Goal: Information Seeking & Learning: Learn about a topic

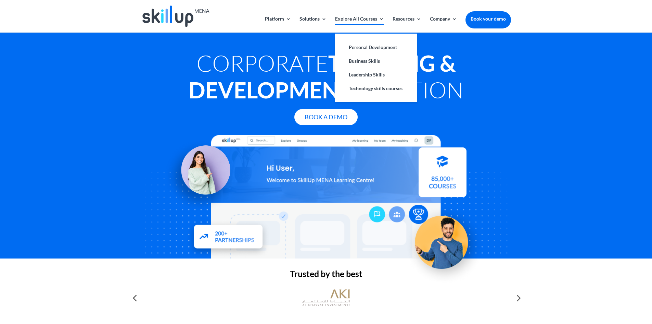
click at [372, 22] on link "Explore All Courses" at bounding box center [359, 24] width 49 height 16
click at [366, 22] on link "Explore All Courses" at bounding box center [359, 24] width 49 height 16
click at [373, 75] on link "Leadership Skills" at bounding box center [376, 75] width 68 height 14
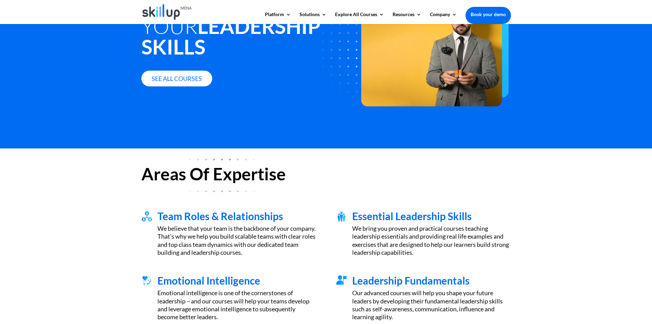
scroll to position [103, 0]
